Goal: Task Accomplishment & Management: Use online tool/utility

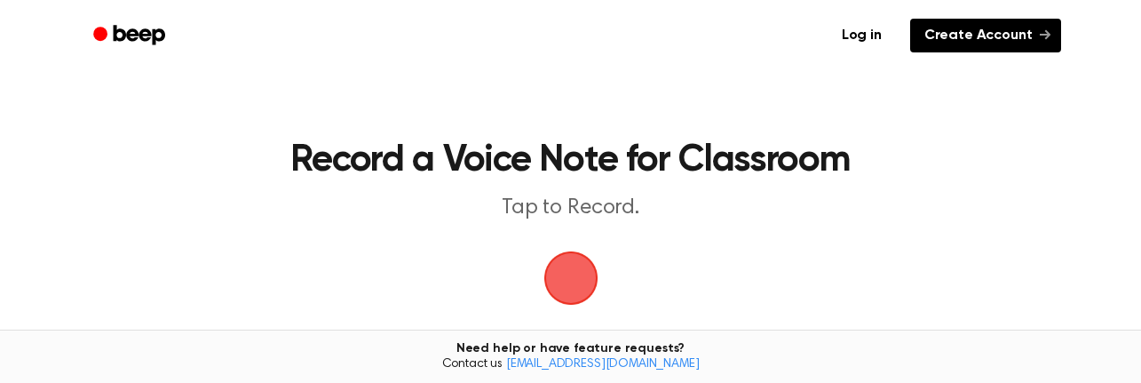
click at [959, 35] on link "Create Account" at bounding box center [985, 36] width 151 height 34
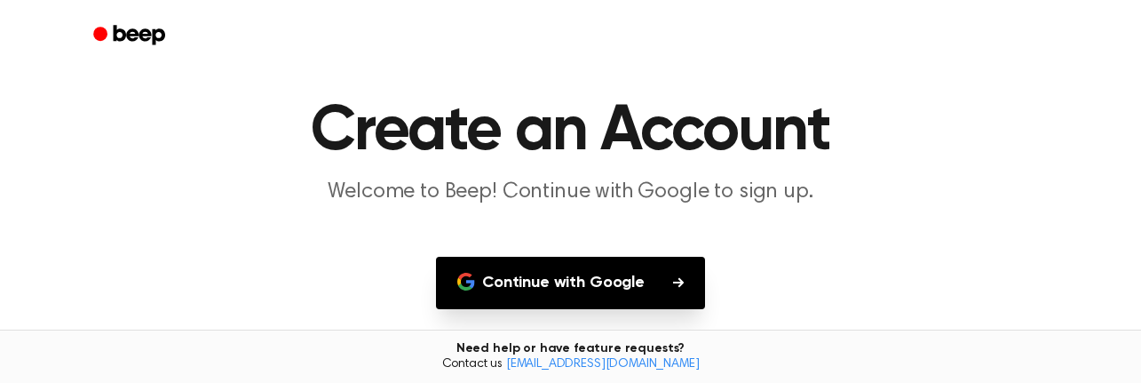
scroll to position [178, 0]
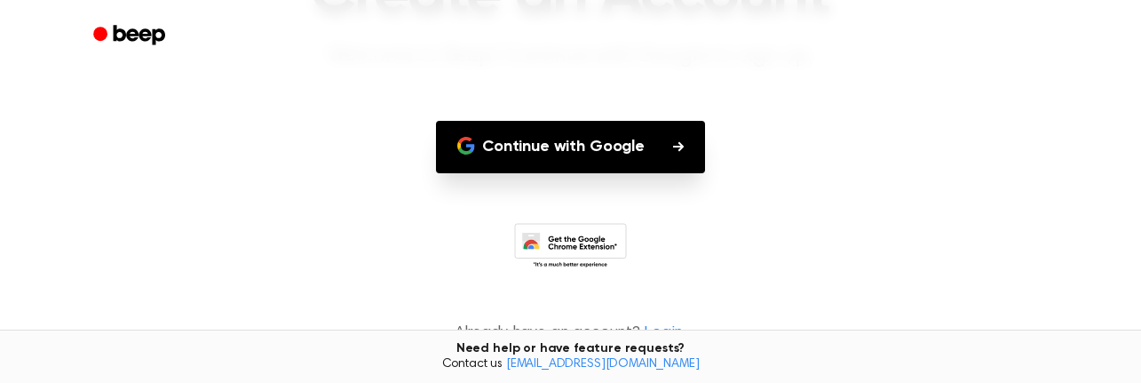
click at [603, 142] on button "Continue with Google" at bounding box center [570, 147] width 269 height 52
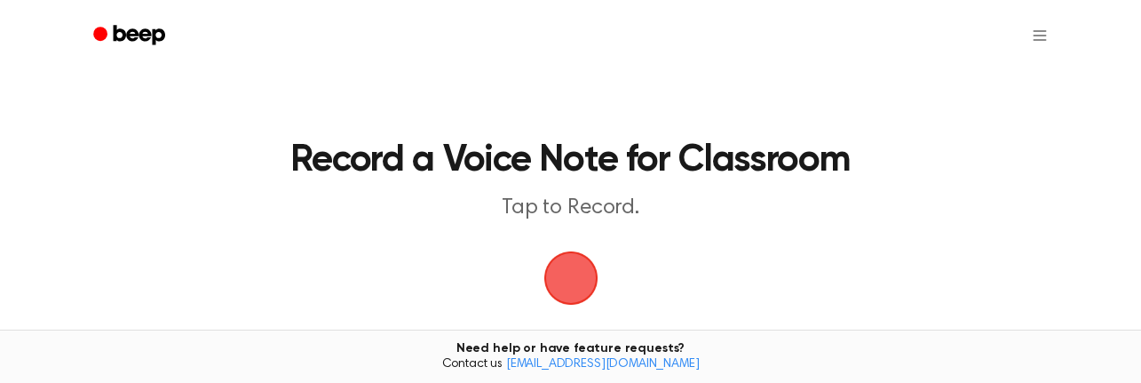
click at [577, 270] on span "button" at bounding box center [570, 278] width 94 height 94
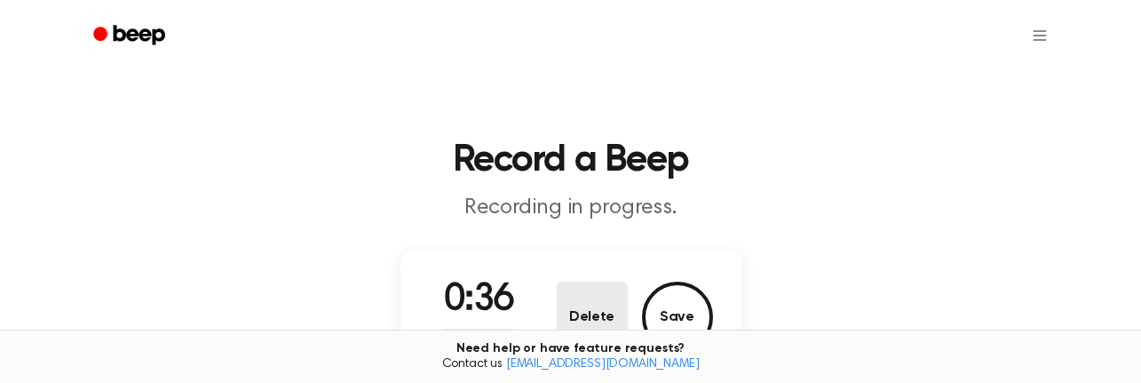
click at [601, 310] on button "Delete" at bounding box center [592, 316] width 71 height 71
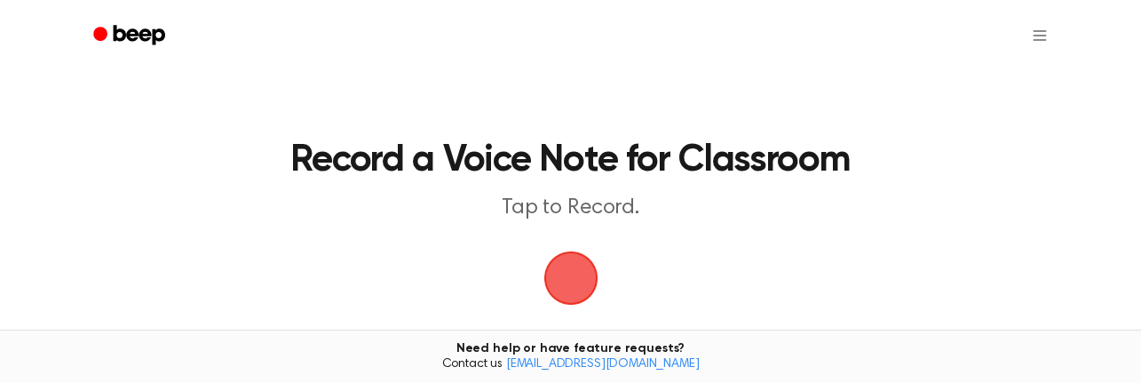
click at [568, 270] on span "button" at bounding box center [570, 278] width 91 height 91
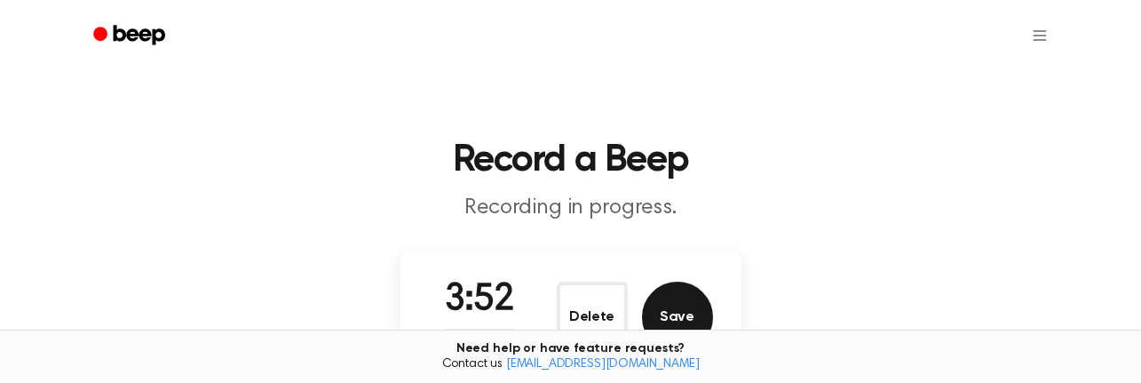
click at [660, 315] on button "Save" at bounding box center [677, 316] width 71 height 71
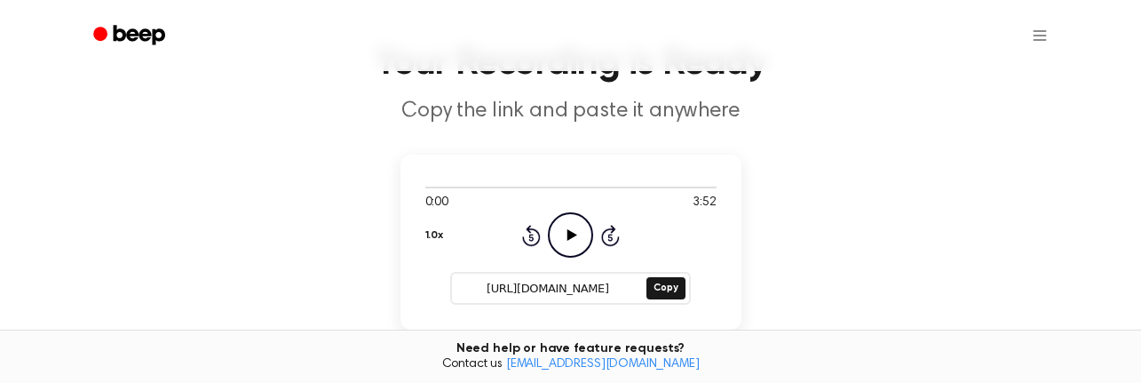
scroll to position [124, 0]
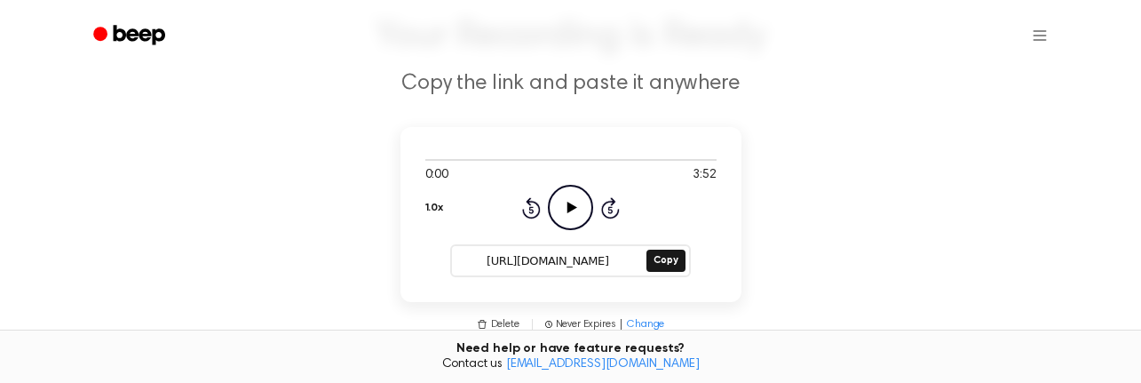
click at [565, 200] on icon "Play Audio" at bounding box center [570, 207] width 45 height 45
click at [668, 261] on button "Copy" at bounding box center [665, 260] width 38 height 22
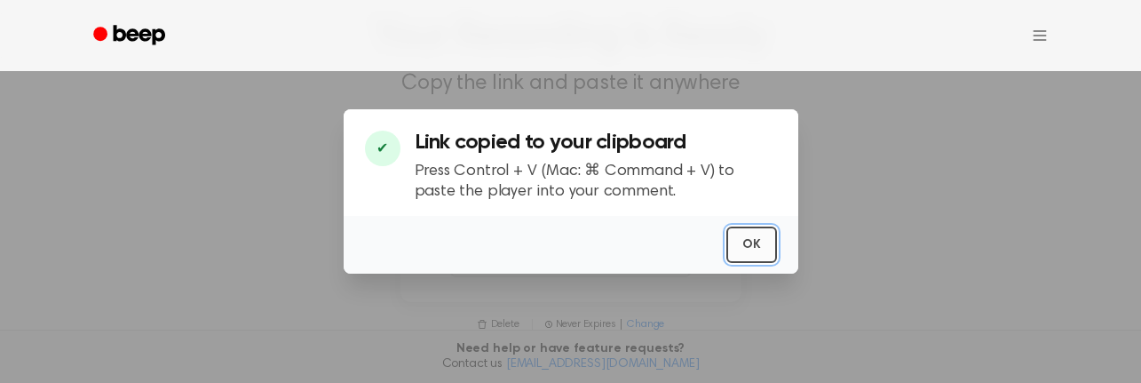
click at [745, 243] on button "OK" at bounding box center [751, 244] width 51 height 36
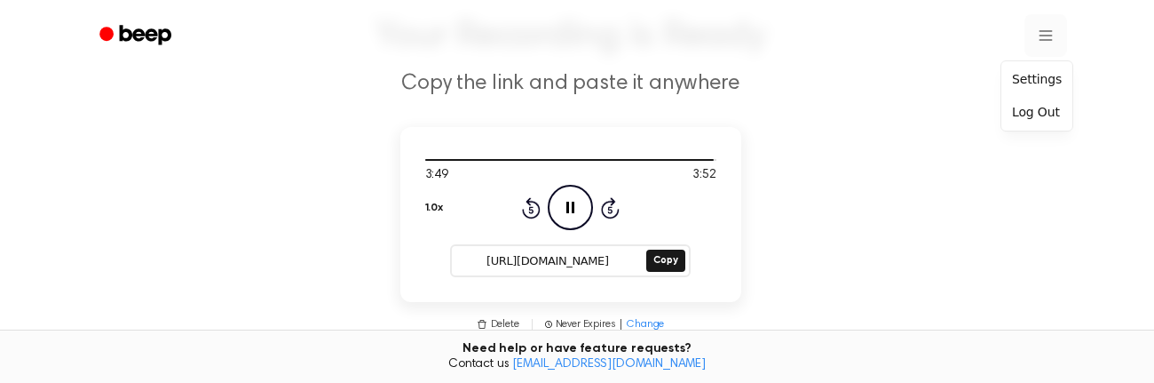
click at [1038, 36] on html "Your Recording is Ready Copy the link and paste it anywhere 3:49 3:52 1.0x Rewi…" at bounding box center [577, 338] width 1154 height 925
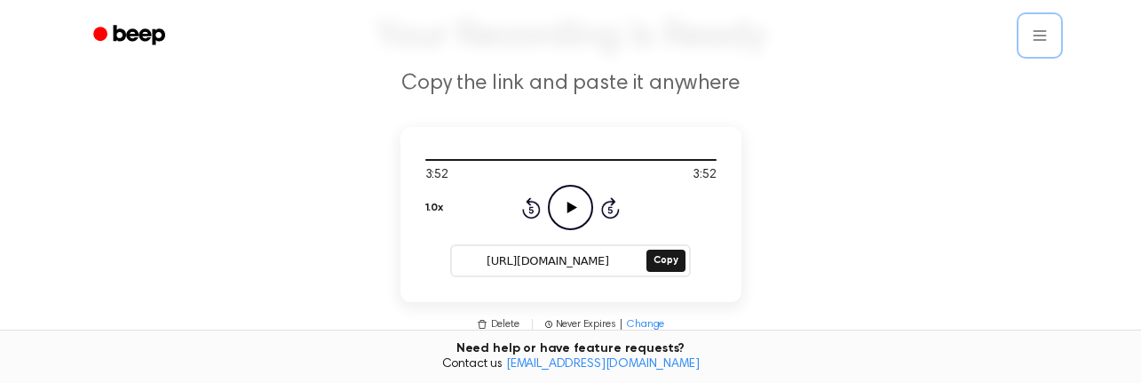
click at [623, 258] on html "Your Recording is Ready Copy the link and paste it anywhere 3:52 3:52 1.0x Rewi…" at bounding box center [570, 338] width 1141 height 925
drag, startPoint x: 623, startPoint y: 258, endPoint x: 463, endPoint y: 261, distance: 159.8
click at [463, 262] on input "[URL][DOMAIN_NAME]" at bounding box center [547, 261] width 191 height 25
click at [779, 284] on main "Your Recording is Ready Copy the link and paste it anywhere 3:52 3:52 1.0x Rewi…" at bounding box center [570, 296] width 1141 height 840
click at [1031, 41] on html "Your Recording is Ready Copy the link and paste it anywhere 3:52 3:52 1.0x Rewi…" at bounding box center [577, 338] width 1154 height 925
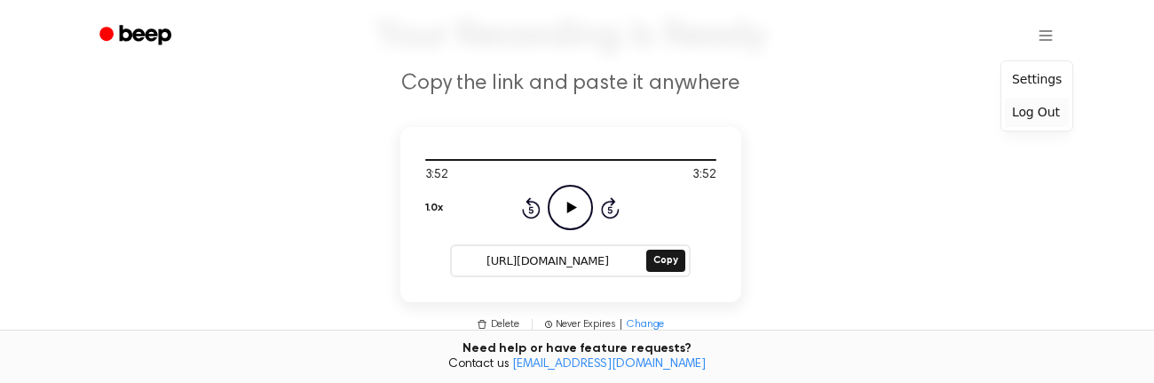
click at [1024, 115] on div "Log Out" at bounding box center [1037, 112] width 64 height 29
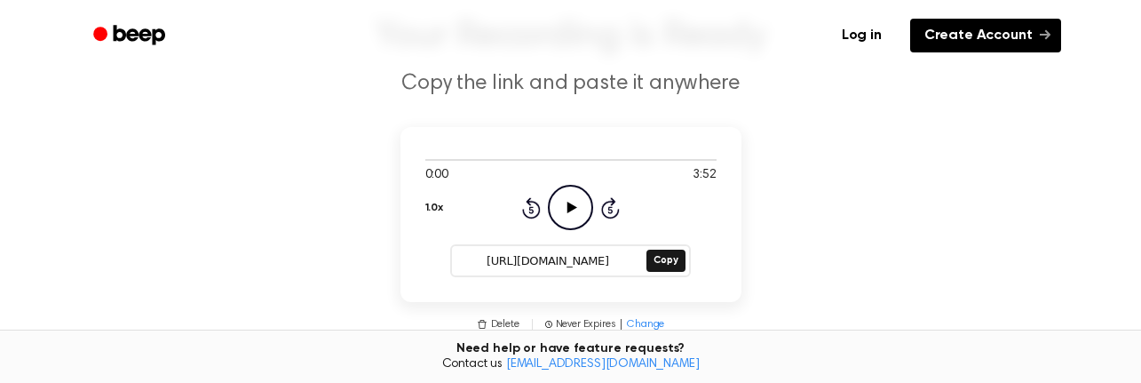
click at [983, 43] on link "Create Account" at bounding box center [985, 36] width 151 height 34
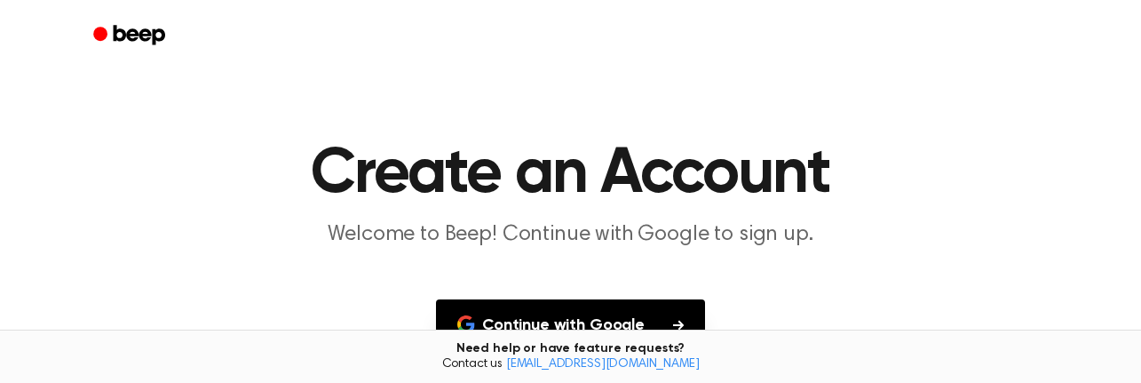
scroll to position [178, 0]
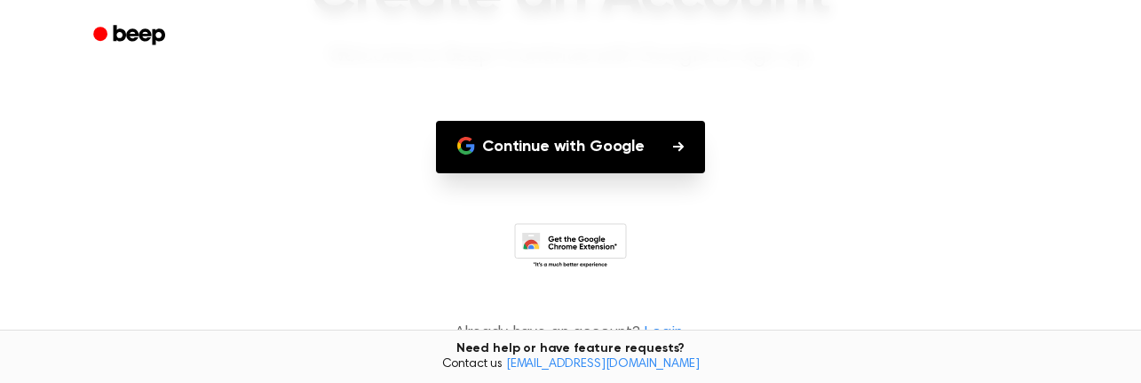
click at [612, 143] on button "Continue with Google" at bounding box center [570, 147] width 269 height 52
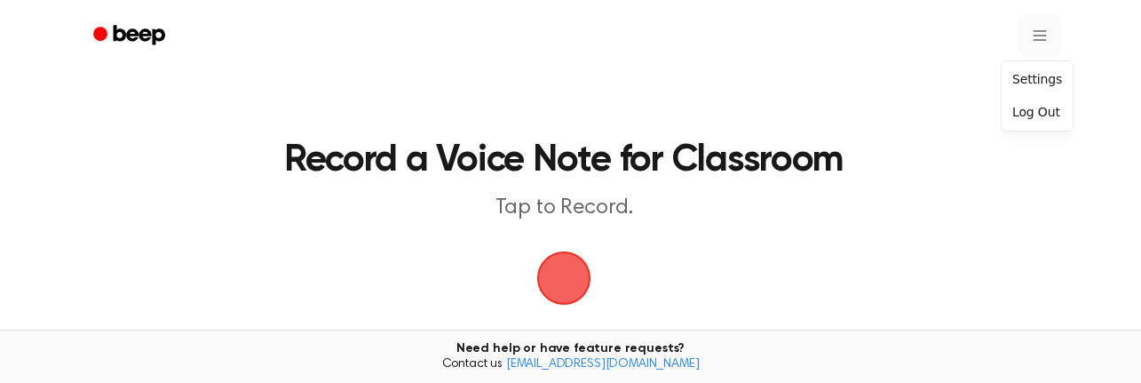
click at [1040, 32] on html "Record a Voice Note for Classroom Tap to Record. Recording History Settings Tir…" at bounding box center [570, 351] width 1141 height 702
click at [1032, 77] on div "Settings" at bounding box center [1037, 79] width 64 height 29
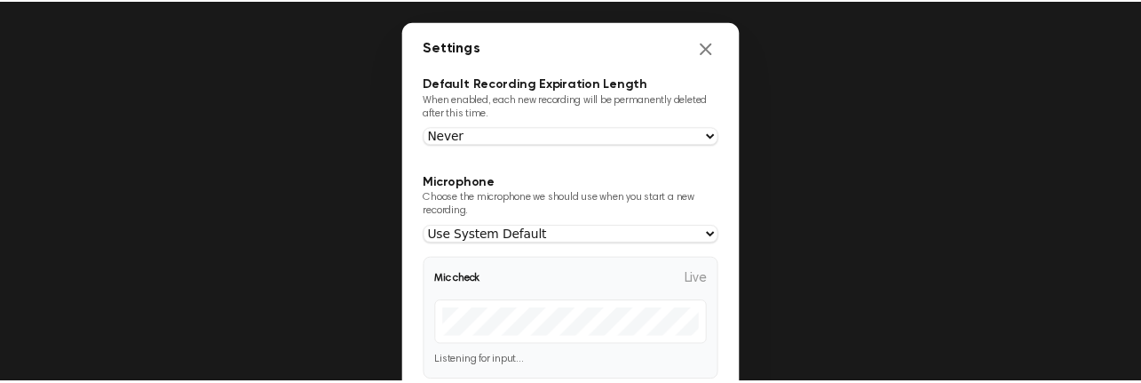
scroll to position [128, 0]
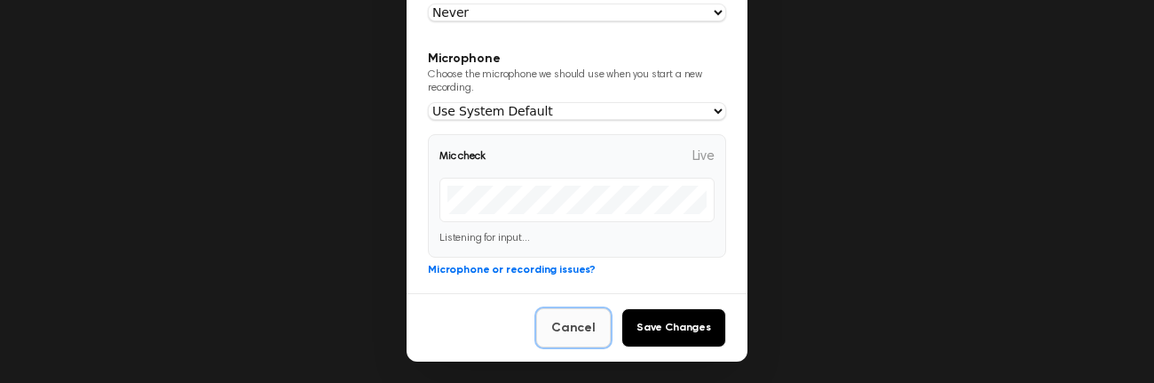
click at [577, 324] on button "Cancel" at bounding box center [573, 327] width 75 height 39
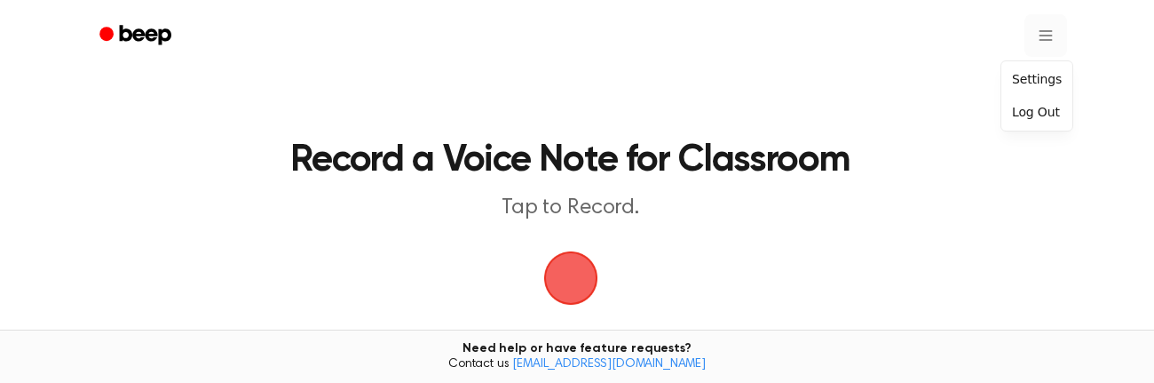
click at [1043, 26] on html "Record a Voice Note for Classroom Tap to Record. Recording History Settings Tir…" at bounding box center [577, 351] width 1154 height 702
click at [1032, 111] on div "Log Out" at bounding box center [1037, 112] width 64 height 29
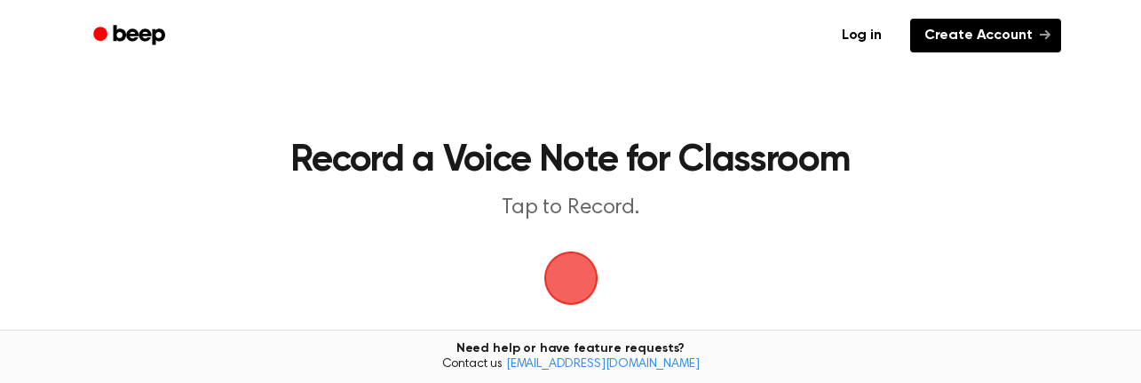
click at [1037, 36] on link "Create Account" at bounding box center [985, 36] width 151 height 34
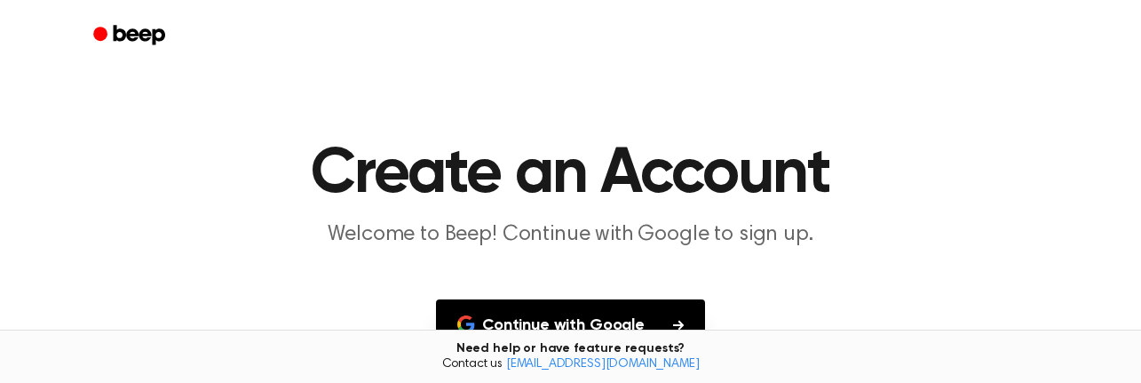
click at [589, 303] on button "Continue with Google" at bounding box center [570, 325] width 269 height 52
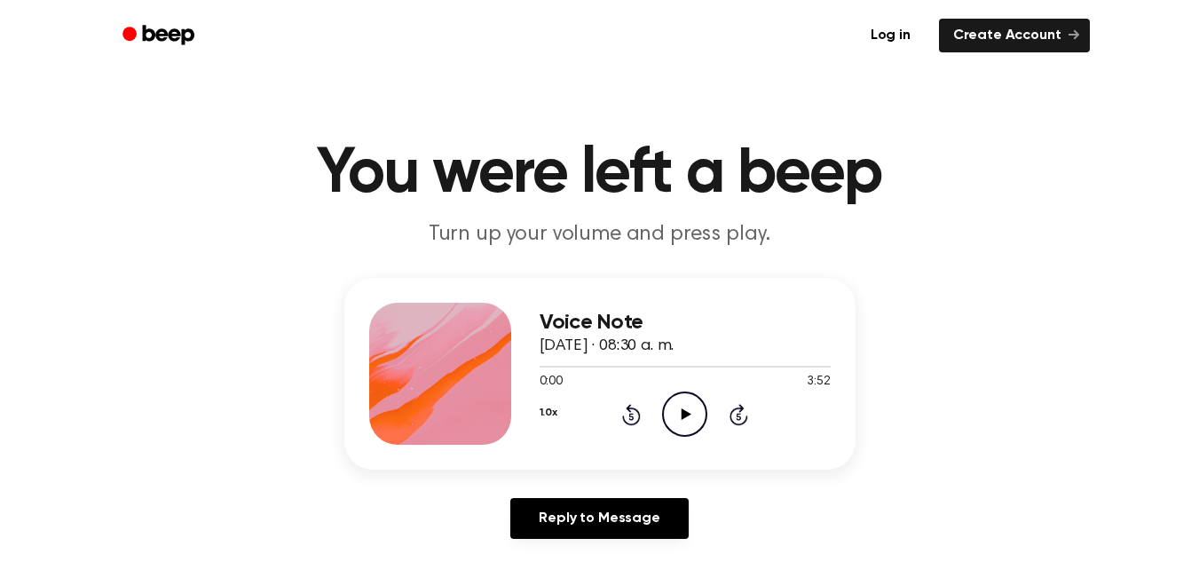
click at [688, 406] on icon "Play Audio" at bounding box center [684, 413] width 45 height 45
